Goal: Information Seeking & Learning: Learn about a topic

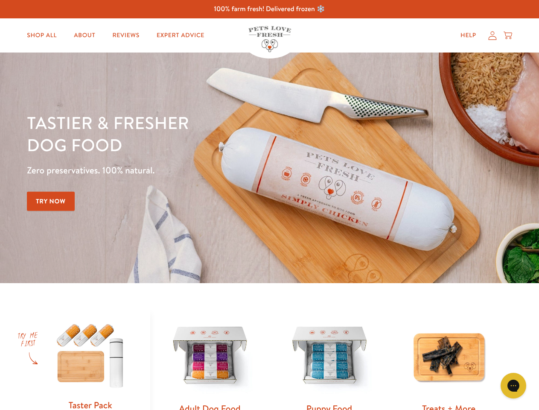
click at [269, 205] on div "Tastier & fresher dog food Zero preservatives. 100% natural. Try Now" at bounding box center [189, 167] width 324 height 113
click at [513, 385] on icon "Gorgias live chat" at bounding box center [513, 385] width 8 height 8
